Goal: Information Seeking & Learning: Learn about a topic

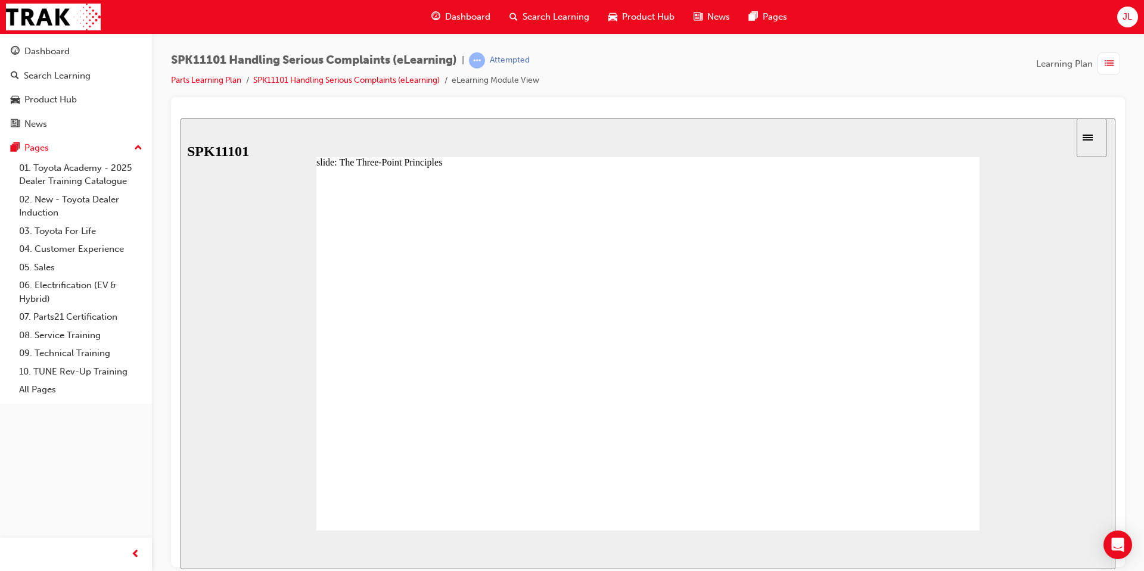
drag, startPoint x: 889, startPoint y: 467, endPoint x: 871, endPoint y: 462, distance: 19.2
click at [844, 546] on div "slide: The Three-Point Principles Back to top SUBMIT NEXT PREV Menu Introductio…" at bounding box center [648, 343] width 935 height 451
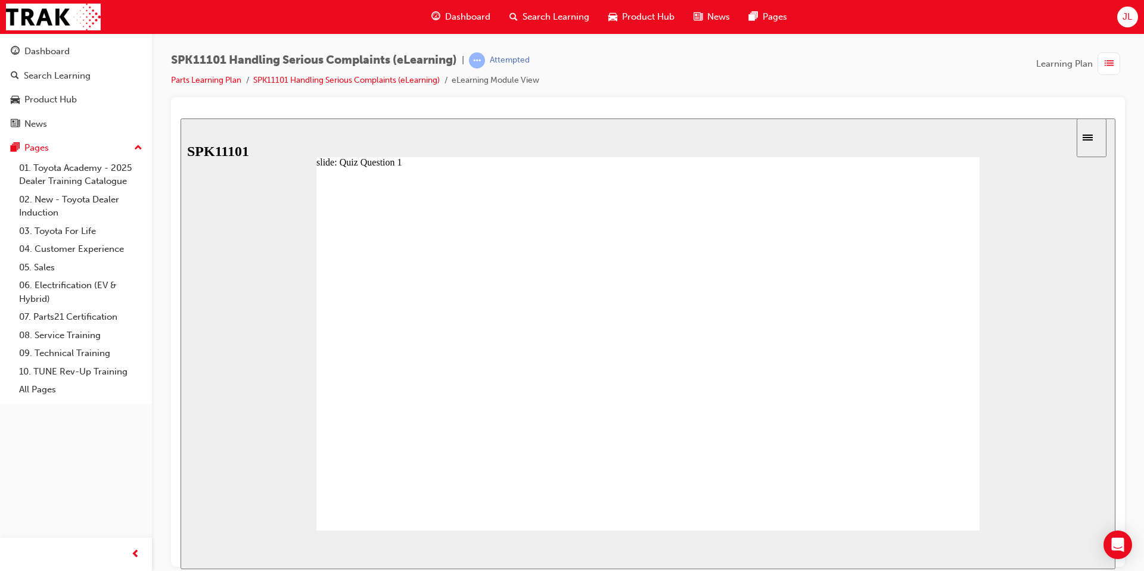
radio input "true"
drag, startPoint x: 482, startPoint y: 466, endPoint x: 481, endPoint y: 323, distance: 142.4
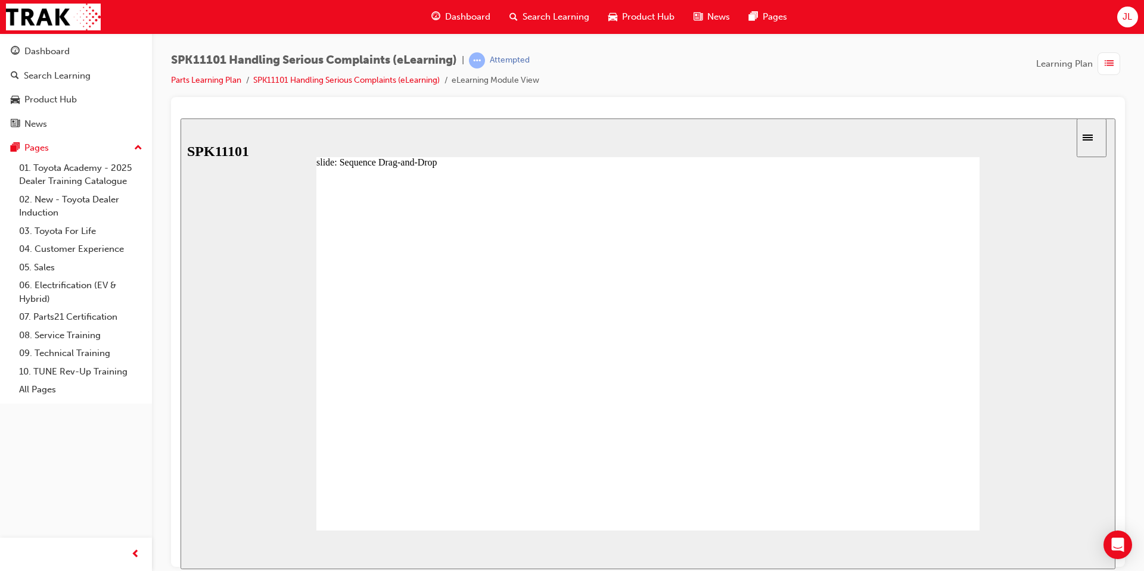
drag, startPoint x: 483, startPoint y: 465, endPoint x: 480, endPoint y: 308, distance: 157.3
drag, startPoint x: 476, startPoint y: 437, endPoint x: 475, endPoint y: 475, distance: 38.1
drag, startPoint x: 487, startPoint y: 443, endPoint x: 484, endPoint y: 387, distance: 56.1
drag, startPoint x: 490, startPoint y: 442, endPoint x: 490, endPoint y: 413, distance: 29.2
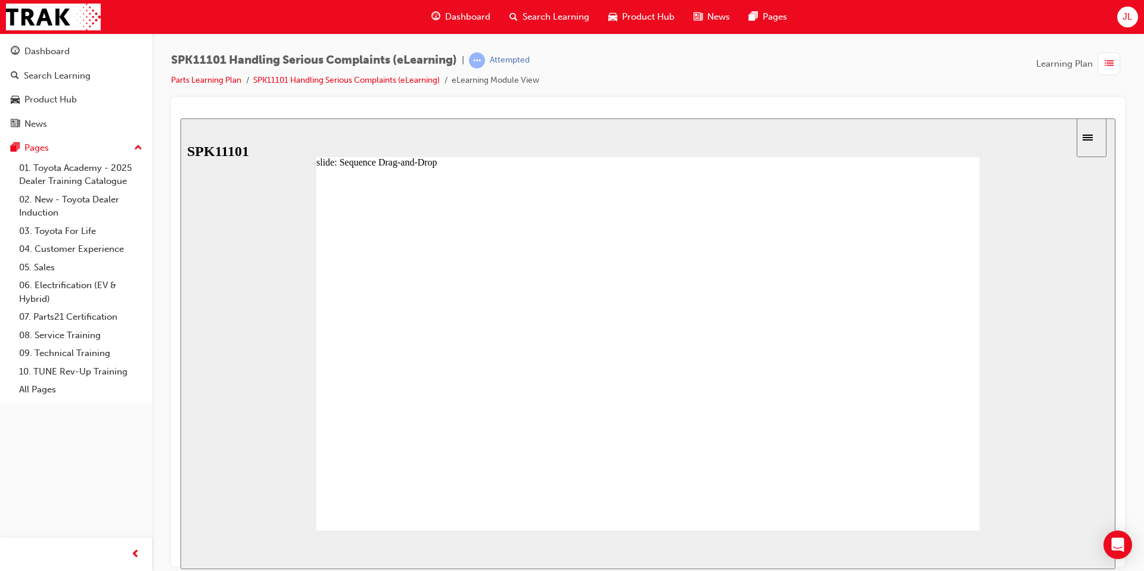
drag, startPoint x: 470, startPoint y: 444, endPoint x: 461, endPoint y: 449, distance: 9.9
drag, startPoint x: 452, startPoint y: 435, endPoint x: 447, endPoint y: 446, distance: 11.0
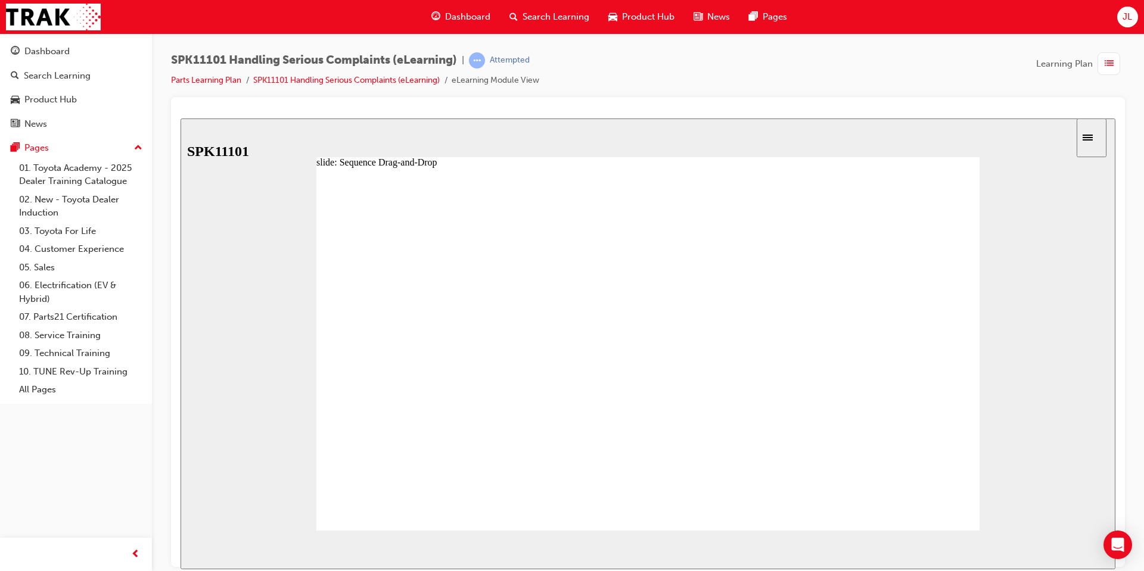
drag, startPoint x: 455, startPoint y: 447, endPoint x: 455, endPoint y: 485, distance: 38.1
drag, startPoint x: 484, startPoint y: 416, endPoint x: 483, endPoint y: 387, distance: 29.2
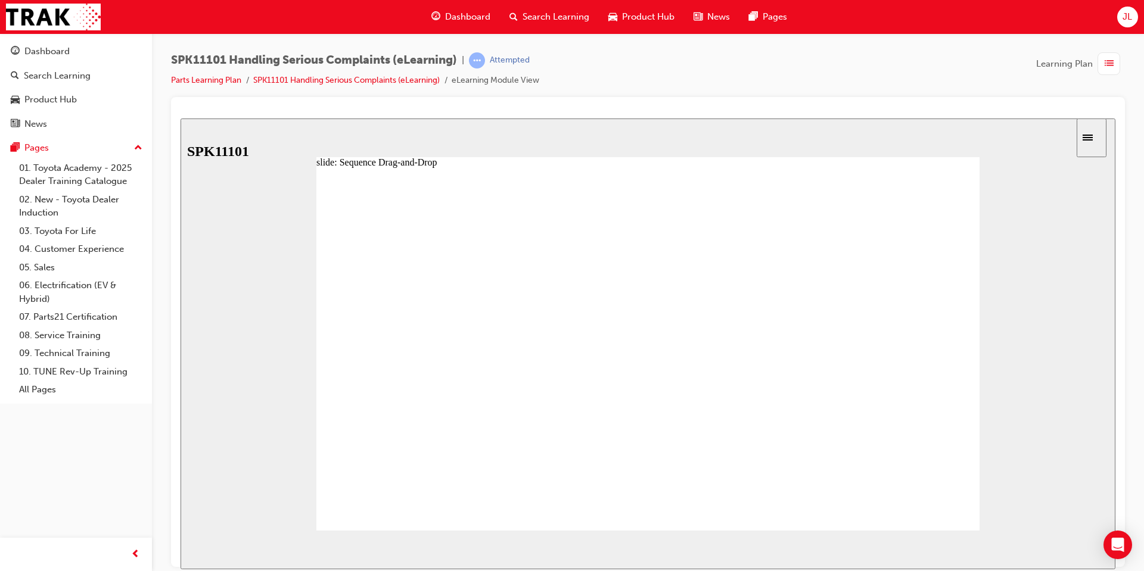
drag, startPoint x: 796, startPoint y: 401, endPoint x: 811, endPoint y: 447, distance: 49.0
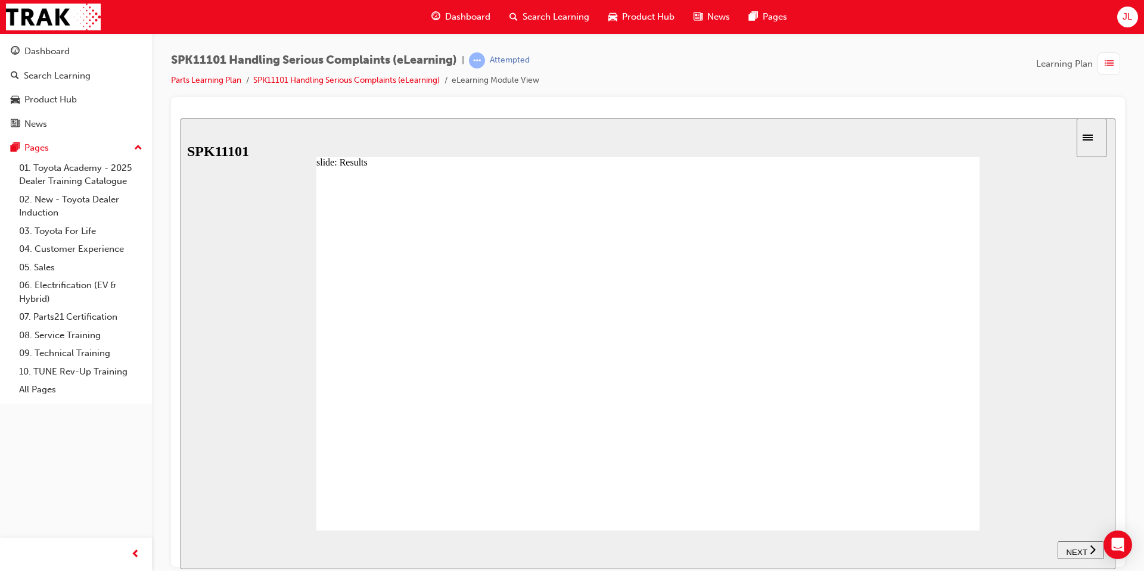
click at [1071, 548] on span "NEXT" at bounding box center [1076, 552] width 21 height 9
